Goal: Information Seeking & Learning: Learn about a topic

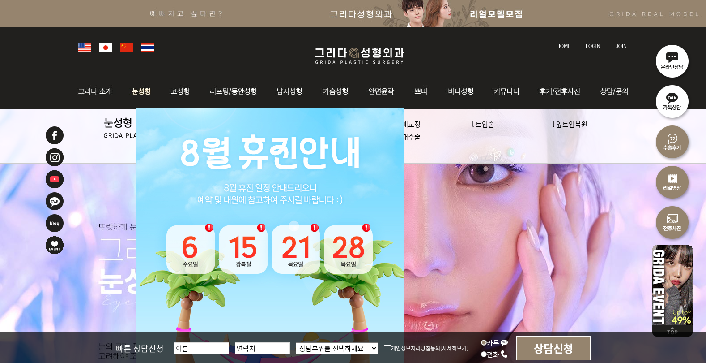
click at [145, 90] on img at bounding box center [142, 91] width 40 height 35
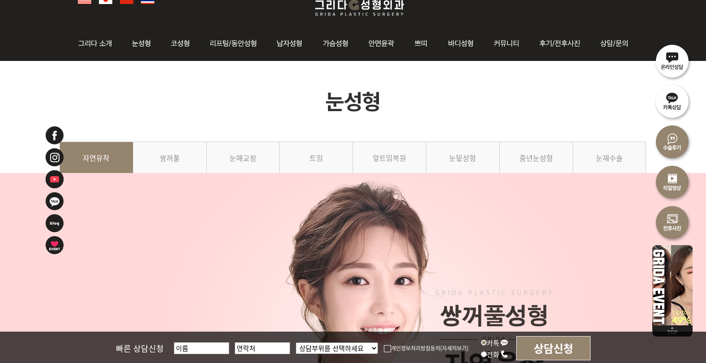
scroll to position [47, 0]
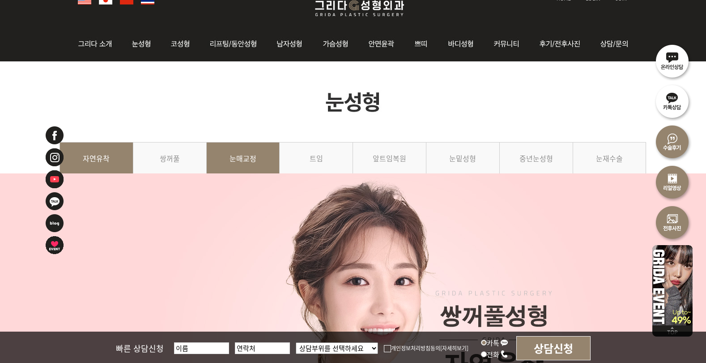
click at [226, 158] on link "눈매교정" at bounding box center [243, 162] width 73 height 41
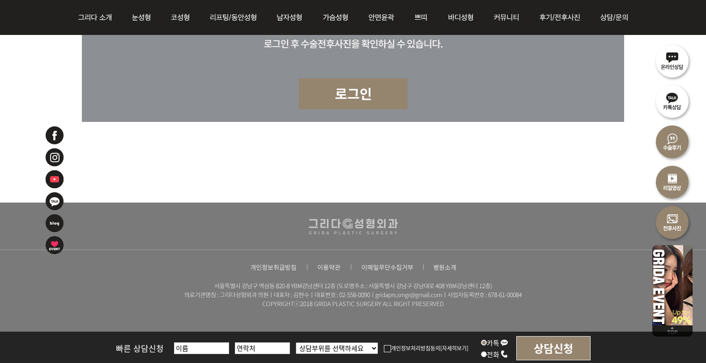
scroll to position [3900, 0]
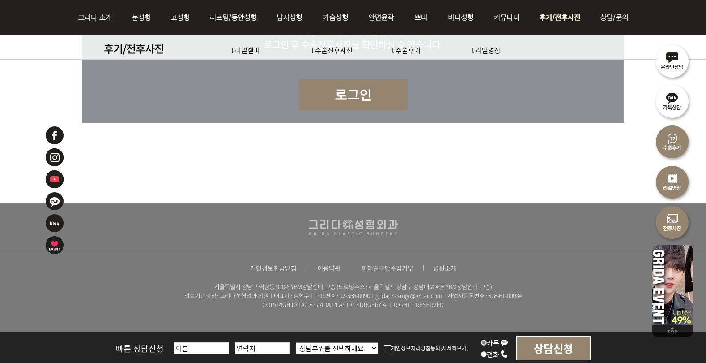
click at [552, 15] on img at bounding box center [561, 17] width 62 height 35
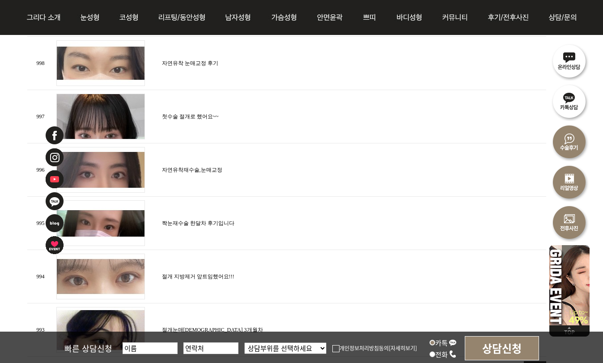
scroll to position [927, 11]
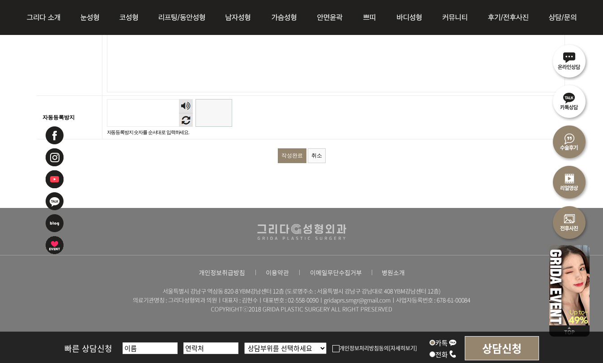
scroll to position [1526, 0]
